Goal: Transaction & Acquisition: Download file/media

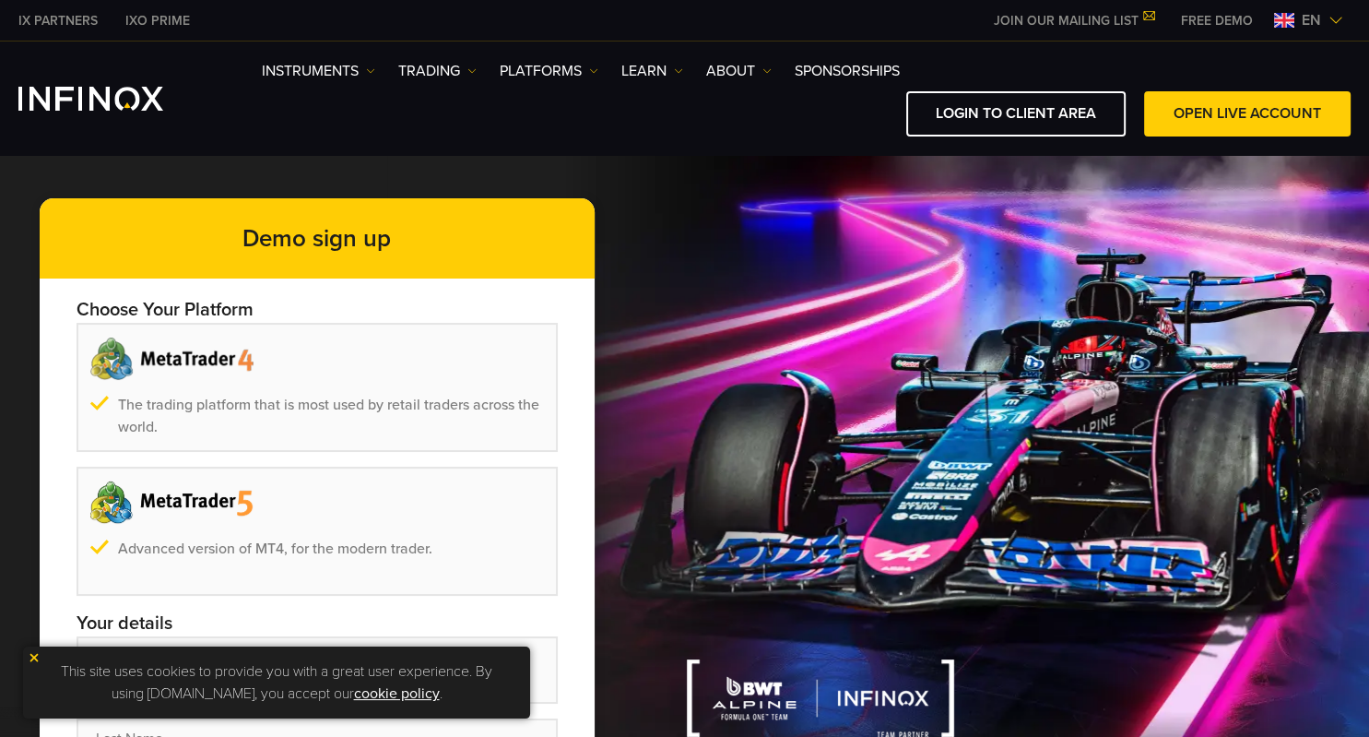
click at [1223, 20] on link "FREE DEMO" at bounding box center [1217, 20] width 100 height 19
click at [1322, 18] on span "en" at bounding box center [1312, 20] width 34 height 22
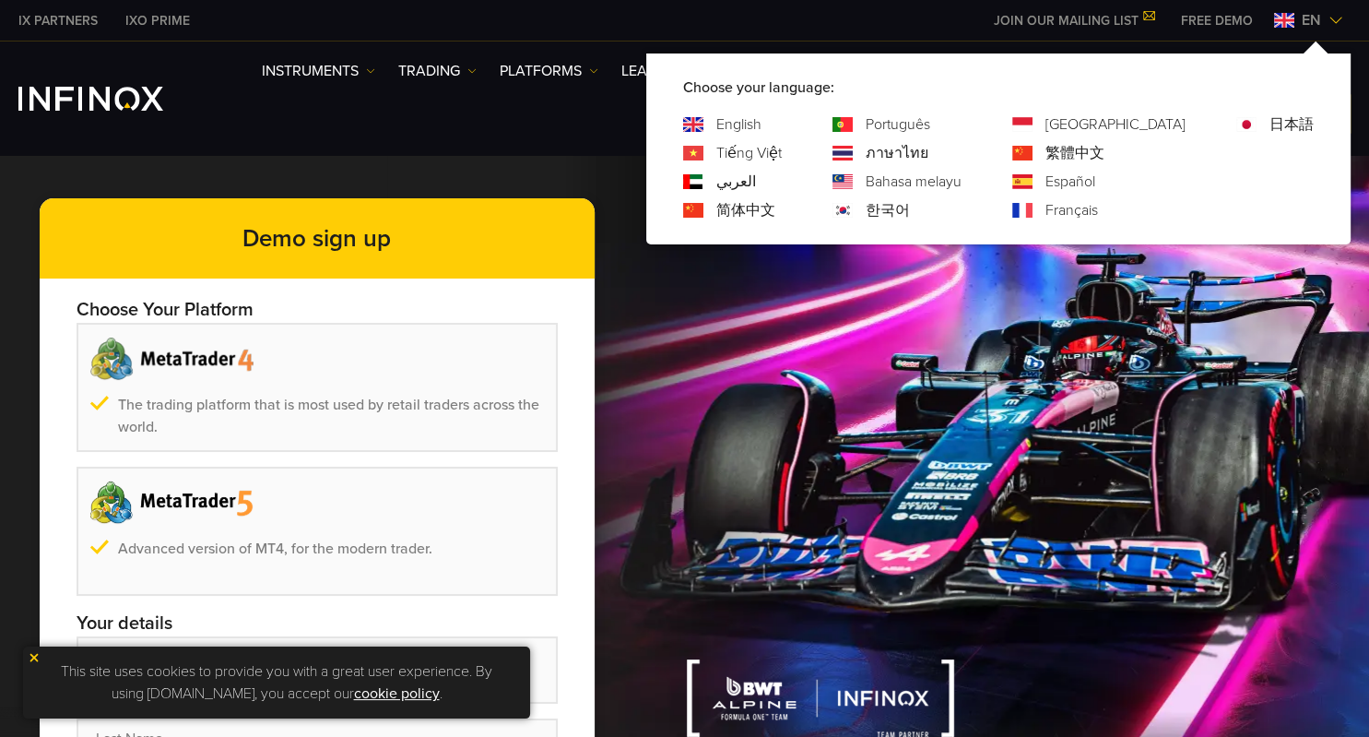
click at [1095, 183] on link "Español" at bounding box center [1071, 182] width 50 height 22
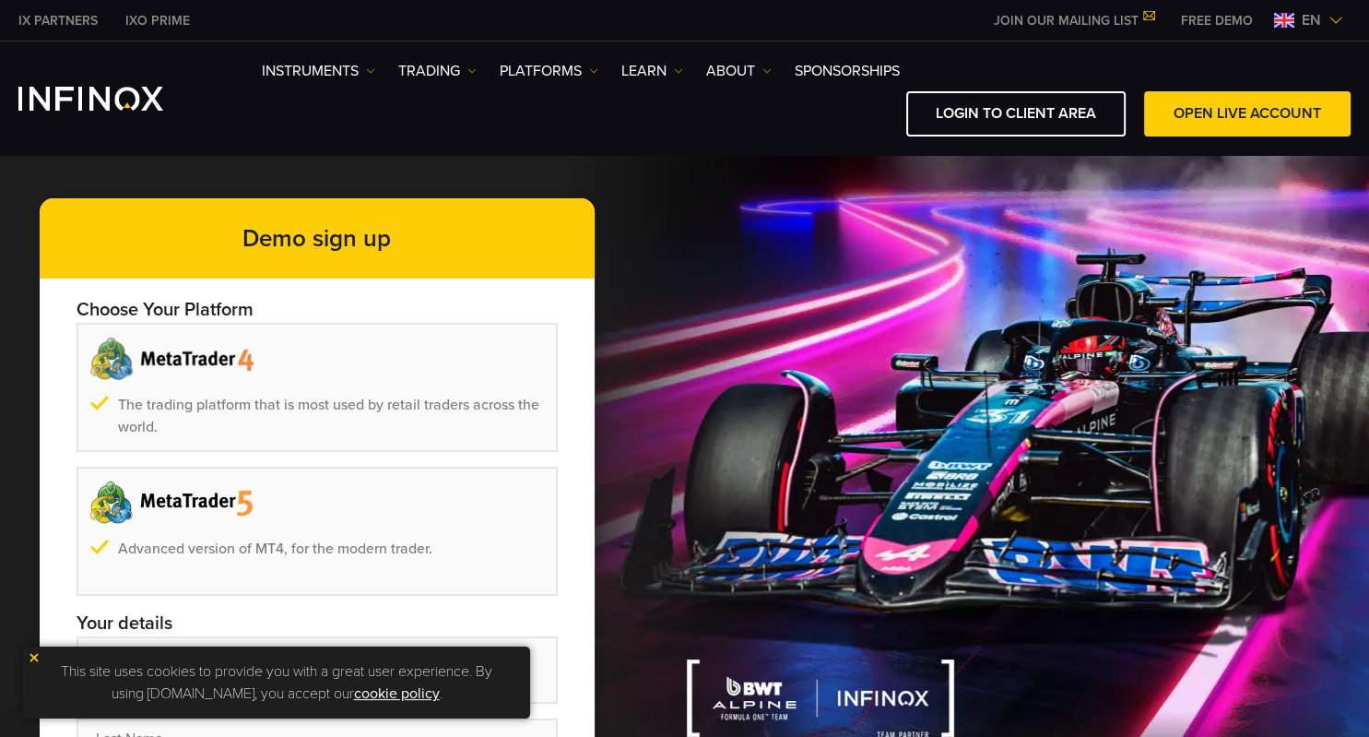
click at [1341, 22] on img at bounding box center [1336, 20] width 15 height 15
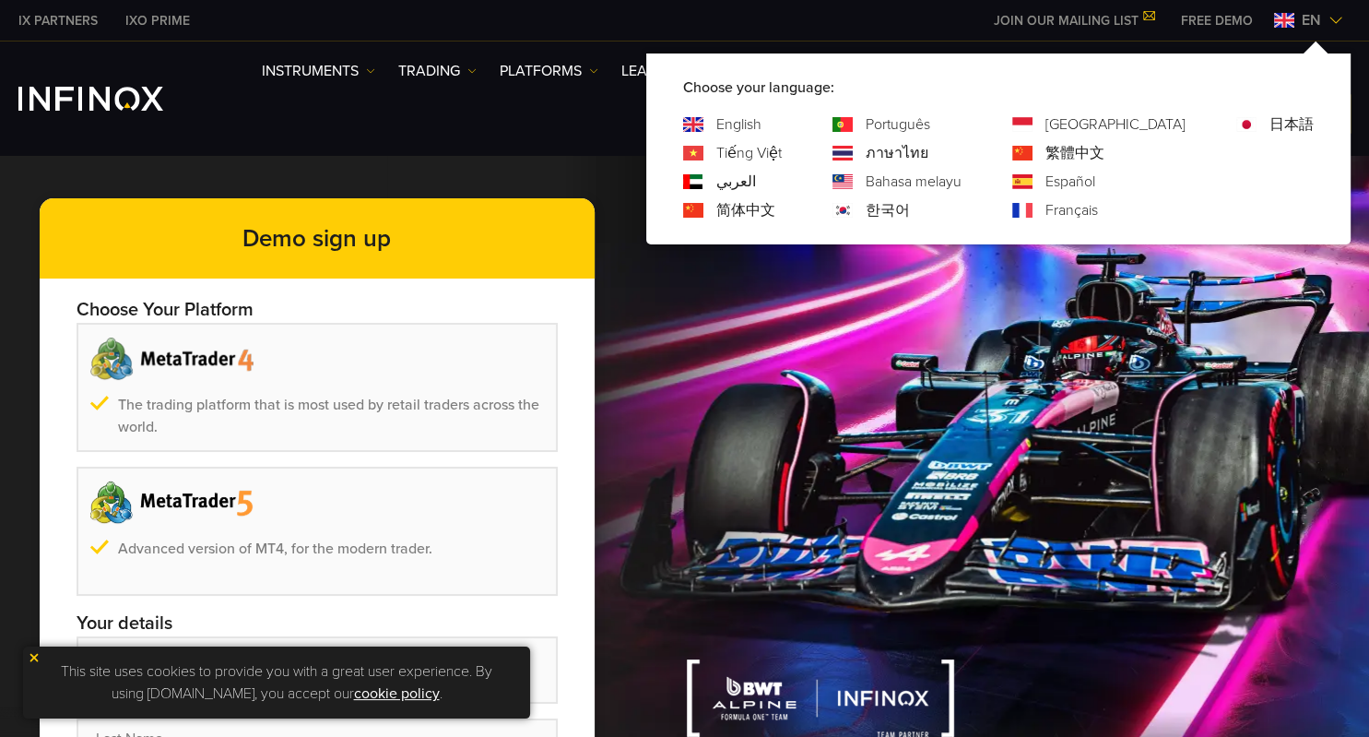
click at [1095, 181] on link "Español" at bounding box center [1071, 182] width 50 height 22
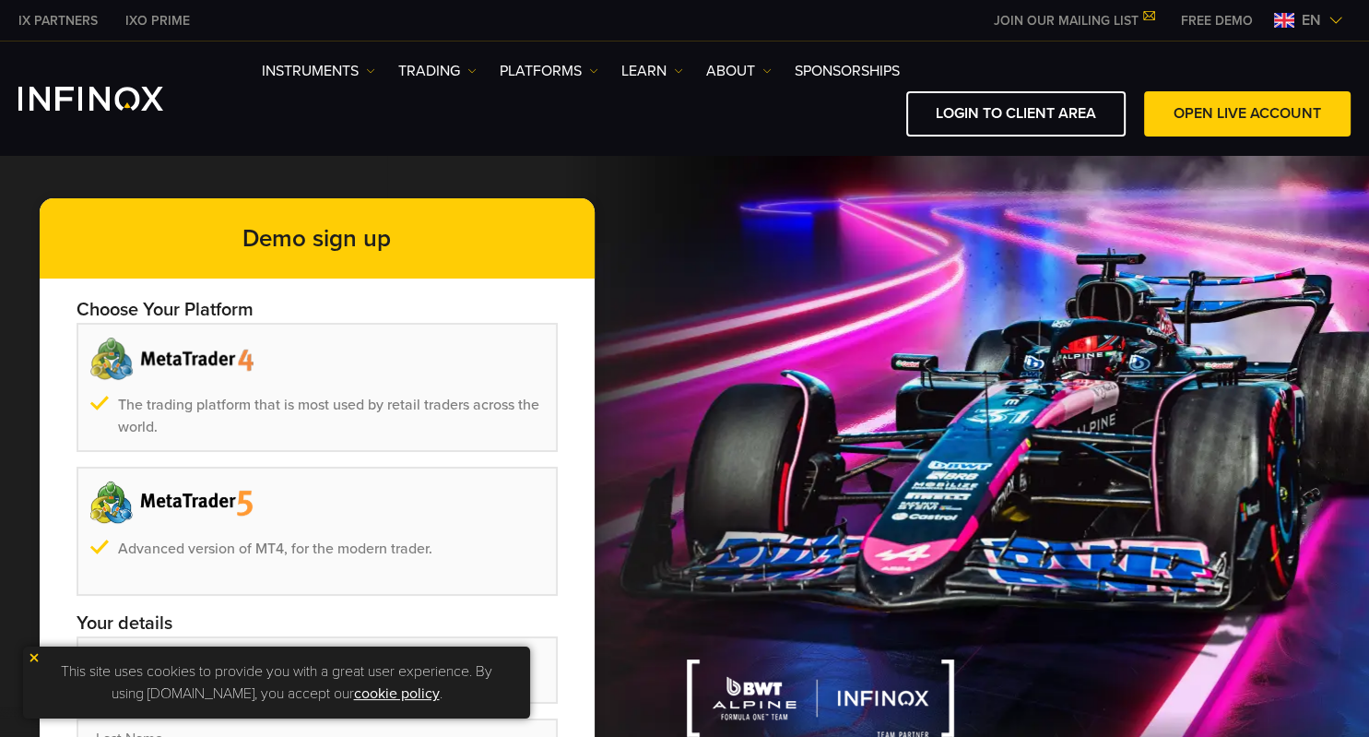
click at [1221, 21] on link "FREE DEMO" at bounding box center [1217, 20] width 100 height 19
click at [1202, 20] on link "FREE DEMO" at bounding box center [1217, 20] width 100 height 19
click at [1215, 16] on link "FREE DEMO" at bounding box center [1217, 20] width 100 height 19
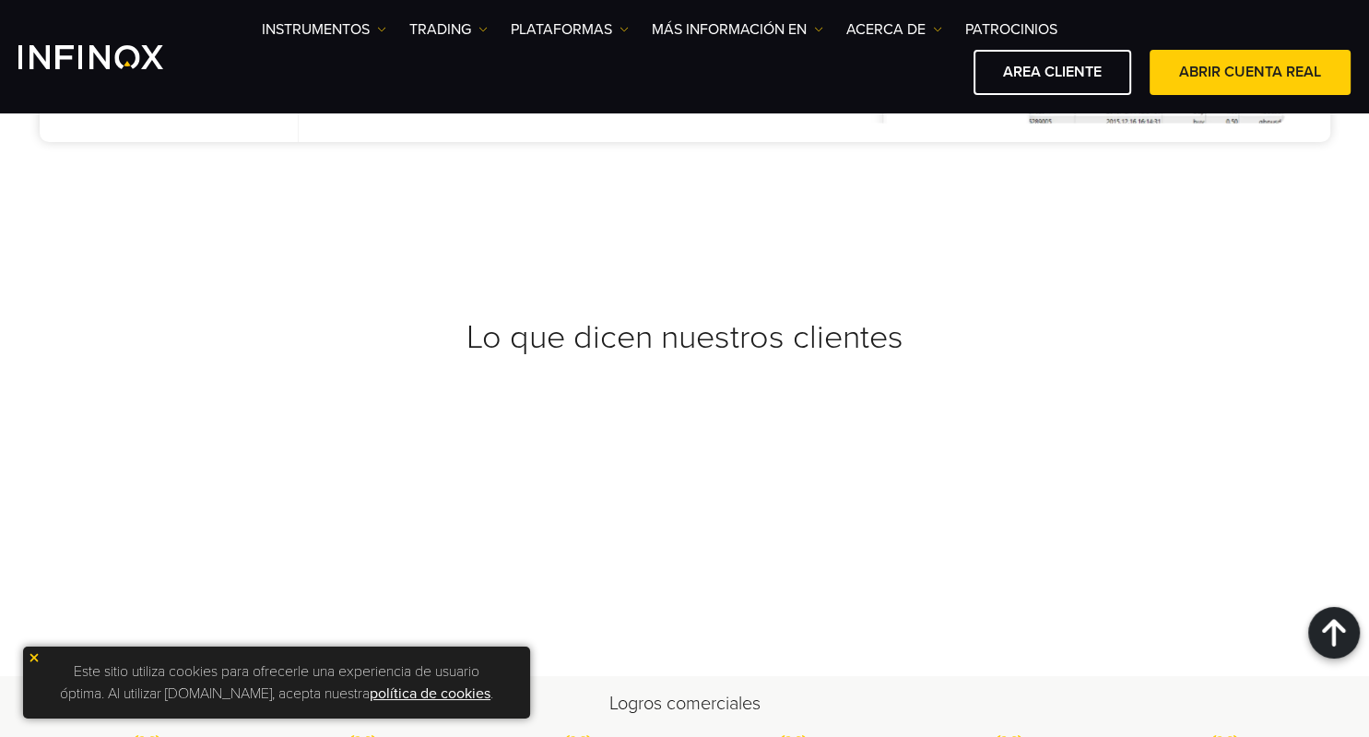
scroll to position [6898, 0]
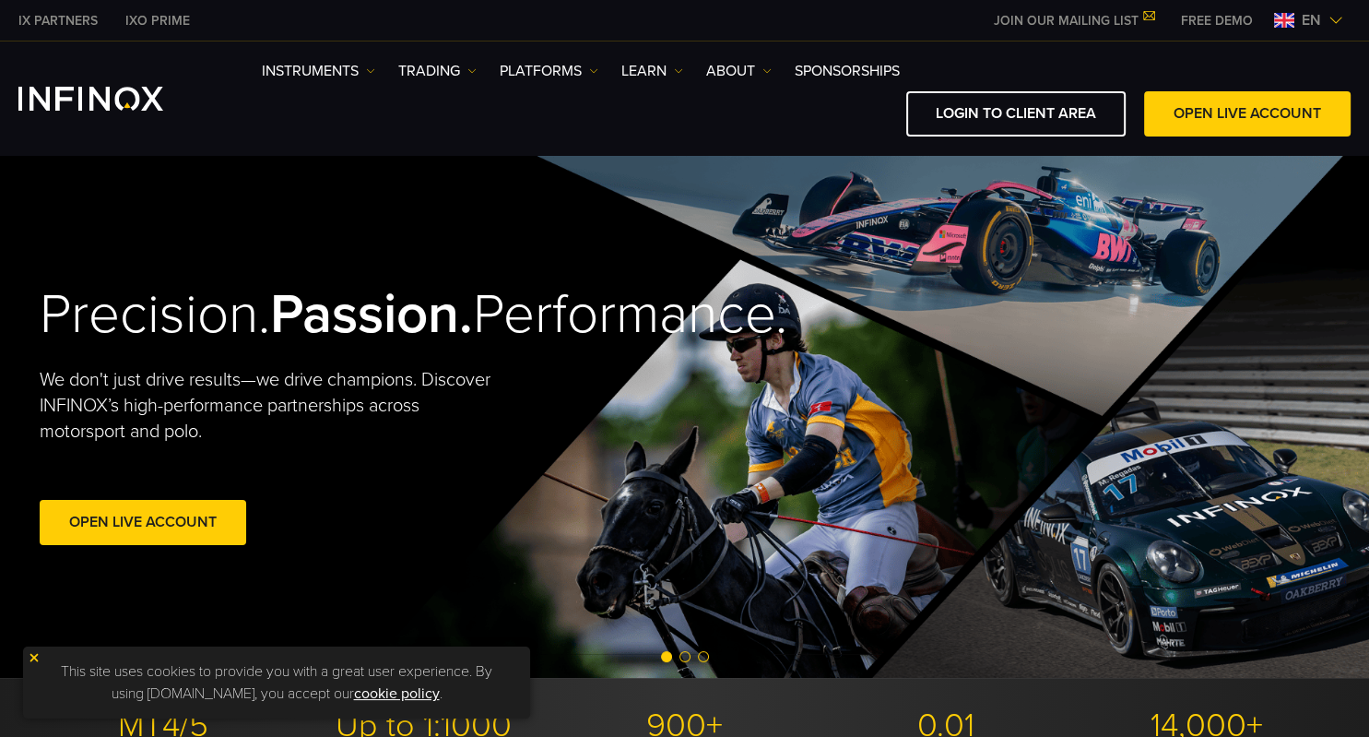
click at [574, 73] on link "PLATFORMS" at bounding box center [549, 71] width 99 height 22
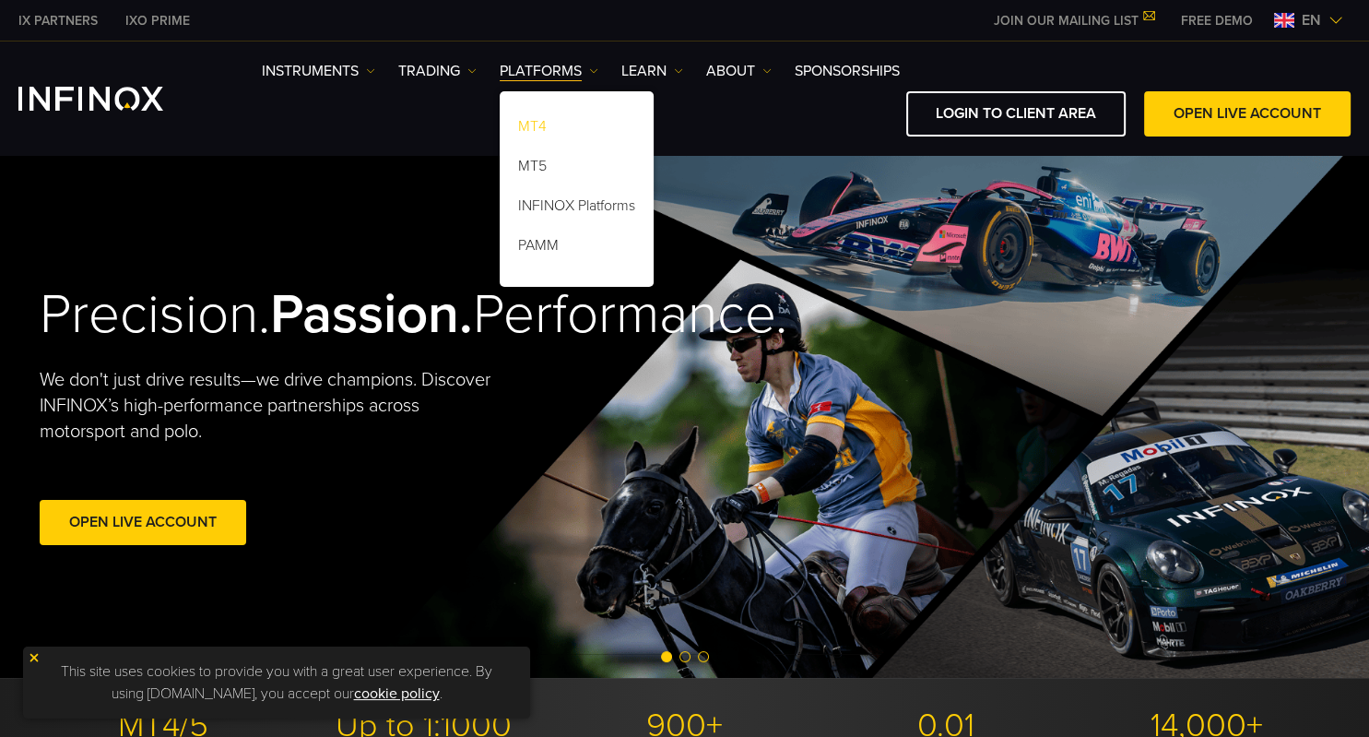
click at [549, 122] on link "MT4" at bounding box center [577, 130] width 154 height 40
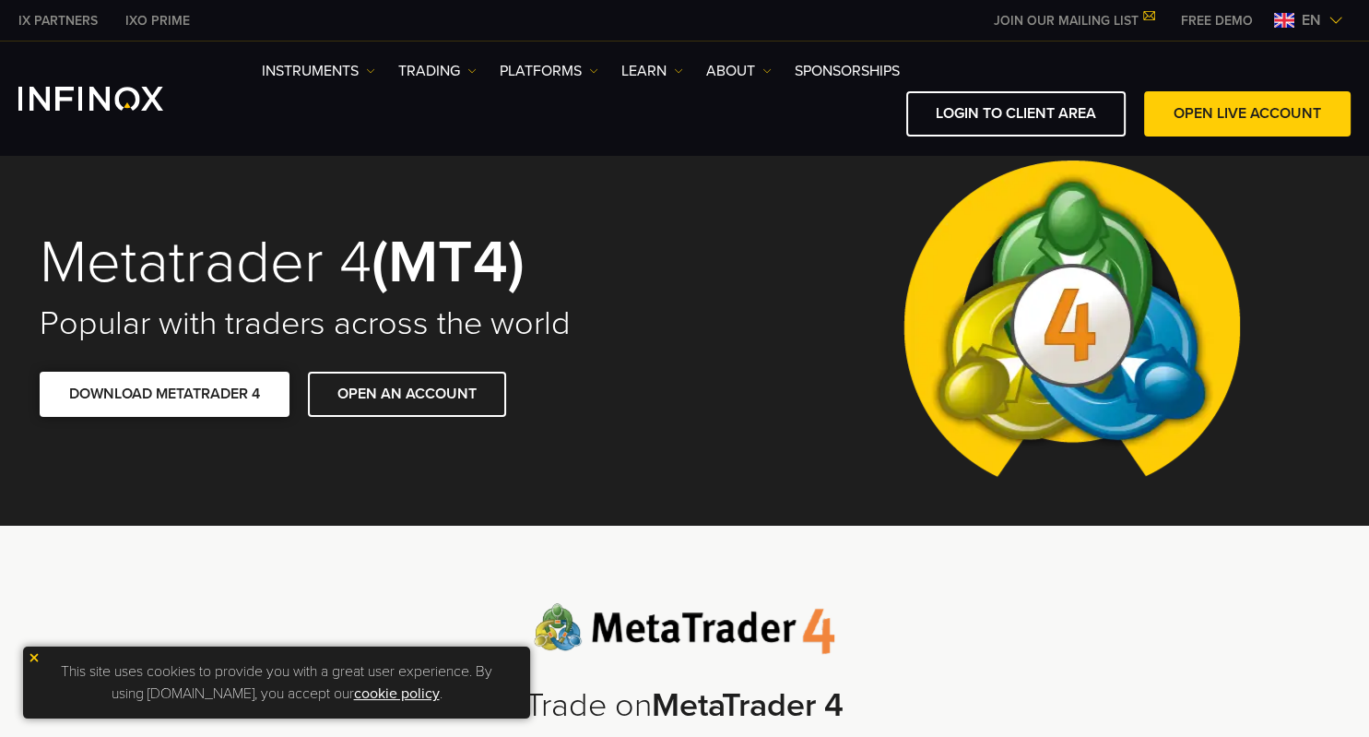
click at [183, 393] on link "DOWNLOAD METATRADER 4" at bounding box center [165, 394] width 250 height 45
